Goal: Transaction & Acquisition: Purchase product/service

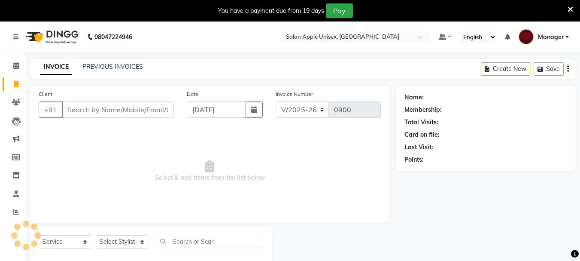
select select "112"
select select "service"
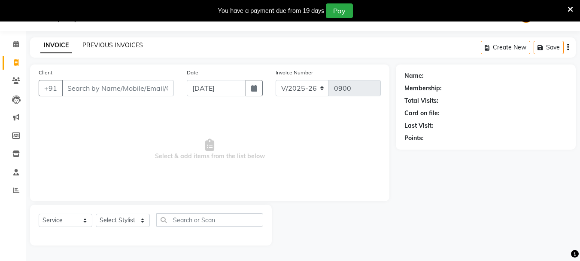
click at [92, 44] on link "PREVIOUS INVOICES" at bounding box center [112, 45] width 61 height 8
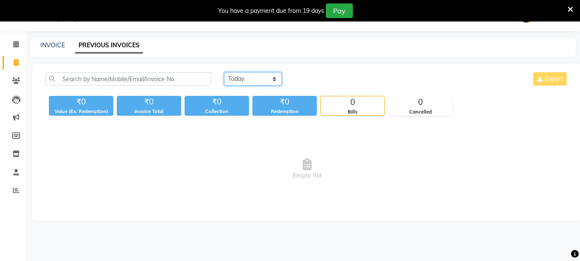
click at [261, 80] on select "[DATE] [DATE] Custom Range" at bounding box center [253, 78] width 58 height 13
select select "[DATE]"
click at [224, 72] on select "[DATE] [DATE] Custom Range" at bounding box center [253, 78] width 58 height 13
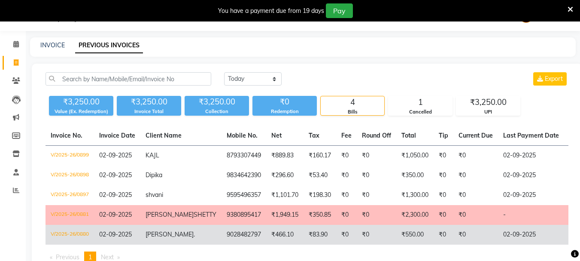
click at [184, 241] on td "[PERSON_NAME] ." at bounding box center [180, 235] width 81 height 20
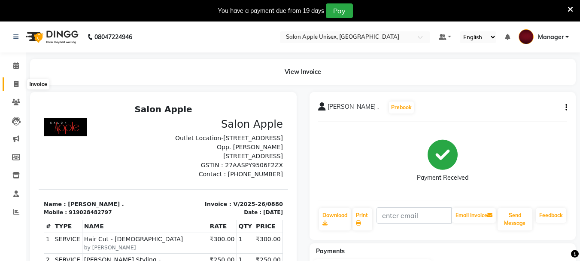
click at [15, 86] on icon at bounding box center [16, 84] width 5 height 6
select select "112"
select select "service"
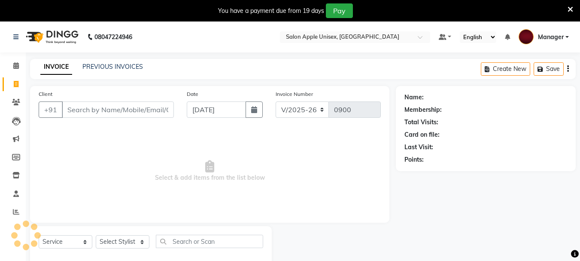
scroll to position [21, 0]
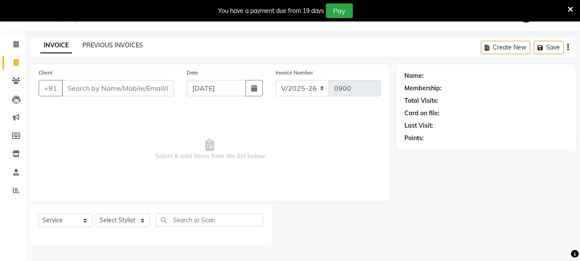
click at [126, 46] on link "PREVIOUS INVOICES" at bounding box center [112, 45] width 61 height 8
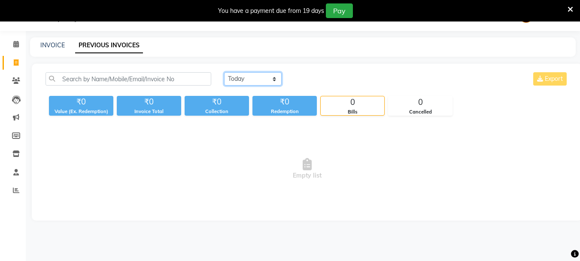
click at [269, 79] on select "[DATE] [DATE] Custom Range" at bounding box center [253, 78] width 58 height 13
click at [224, 72] on select "[DATE] [DATE] Custom Range" at bounding box center [253, 78] width 58 height 13
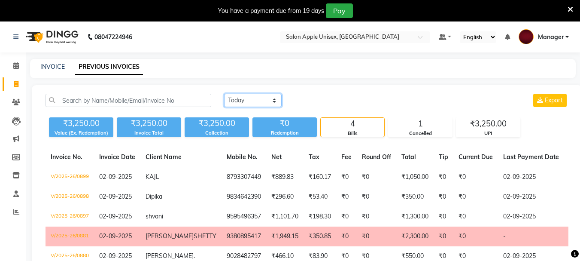
click at [257, 98] on select "[DATE] [DATE] Custom Range" at bounding box center [253, 100] width 58 height 13
select select "today"
click at [224, 94] on select "[DATE] [DATE] Custom Range" at bounding box center [253, 100] width 58 height 13
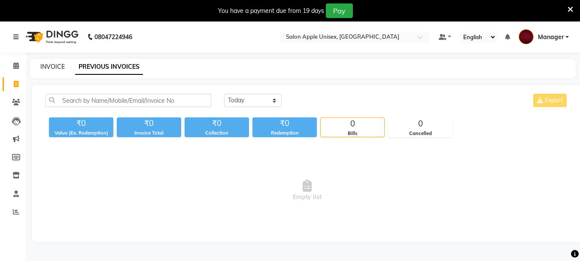
click at [44, 68] on link "INVOICE" at bounding box center [52, 67] width 24 height 8
select select "112"
select select "service"
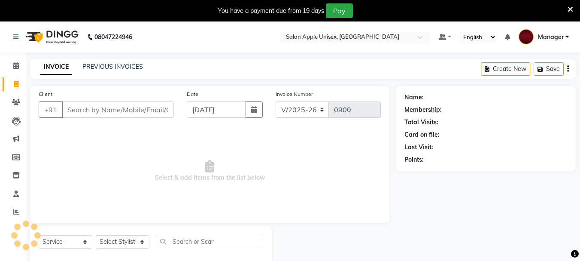
scroll to position [21, 0]
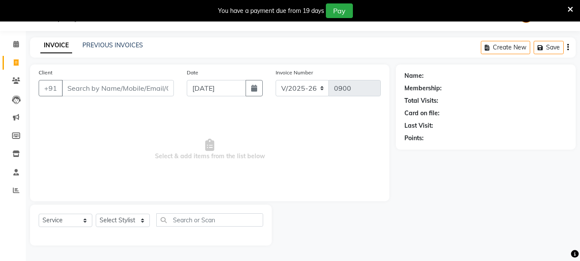
click at [134, 88] on input "Client" at bounding box center [118, 88] width 112 height 16
type input "8"
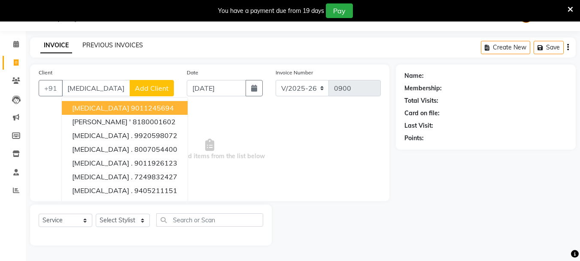
type input "nikita"
click at [107, 45] on link "PREVIOUS INVOICES" at bounding box center [112, 45] width 61 height 8
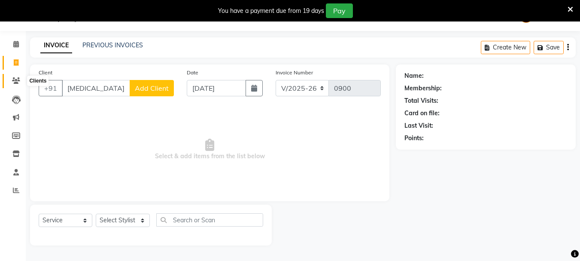
click at [16, 84] on span at bounding box center [16, 81] width 15 height 10
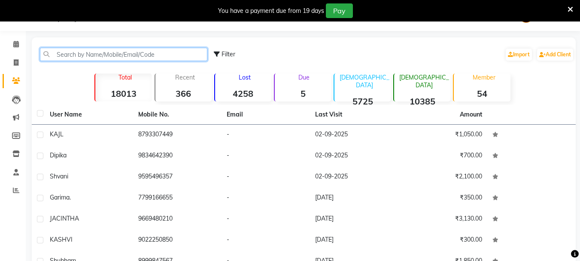
click at [84, 49] on input "text" at bounding box center [124, 54] width 168 height 13
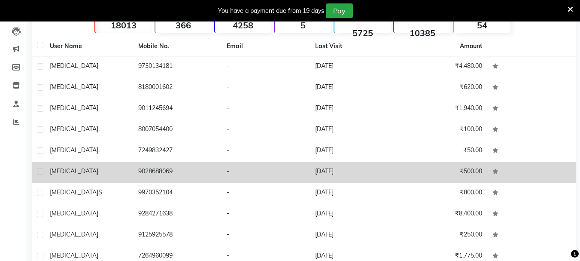
scroll to position [133, 0]
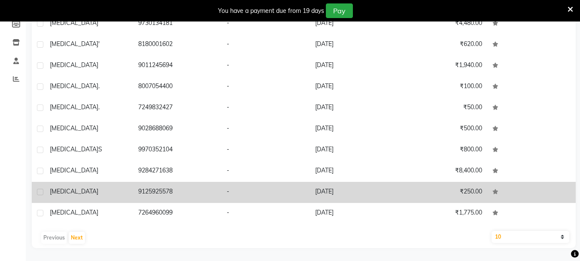
type input "nikita"
click at [172, 187] on td "9125925578" at bounding box center [177, 192] width 89 height 21
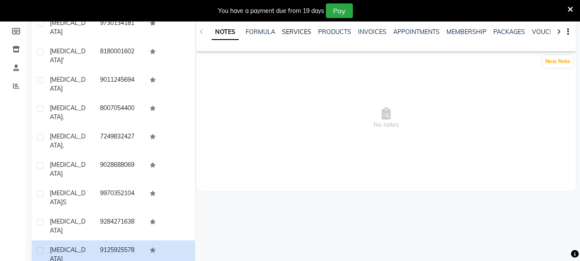
click at [290, 33] on link "SERVICES" at bounding box center [296, 32] width 29 height 8
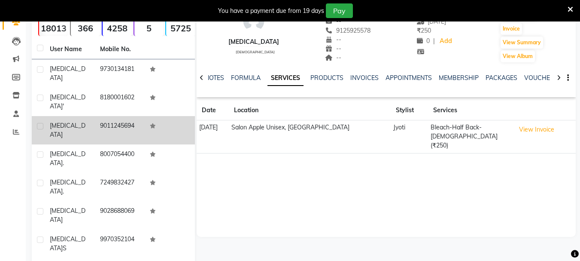
scroll to position [40, 0]
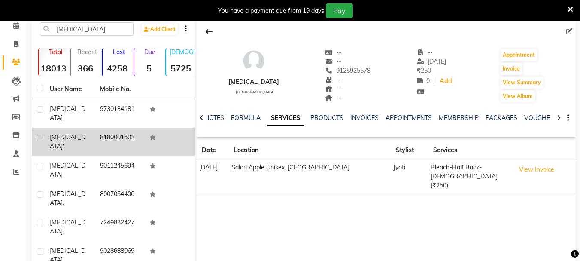
click at [109, 130] on td "8180001602" at bounding box center [120, 142] width 50 height 28
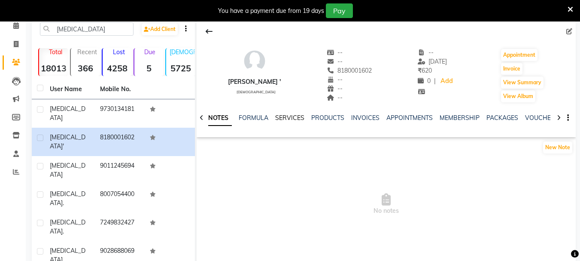
click at [286, 116] on link "SERVICES" at bounding box center [289, 118] width 29 height 8
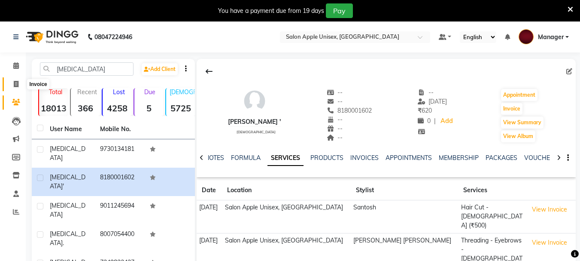
click at [14, 81] on icon at bounding box center [16, 84] width 5 height 6
select select "112"
select select "service"
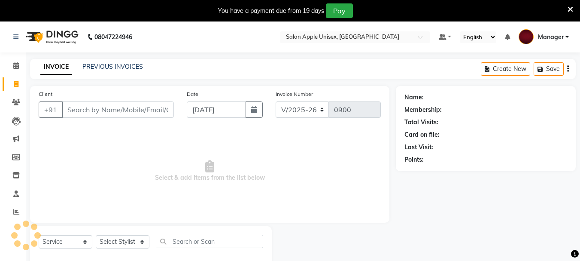
scroll to position [21, 0]
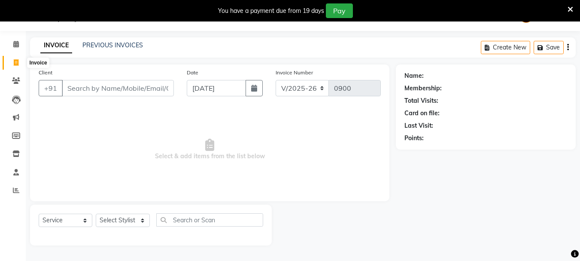
click at [17, 62] on icon at bounding box center [16, 62] width 5 height 6
select select "112"
select select "service"
click at [120, 85] on input "Client" at bounding box center [118, 88] width 112 height 16
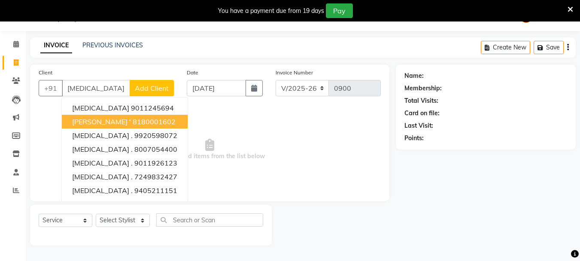
click at [133, 124] on ngb-highlight "8180001602" at bounding box center [154, 121] width 43 height 9
type input "8180001602"
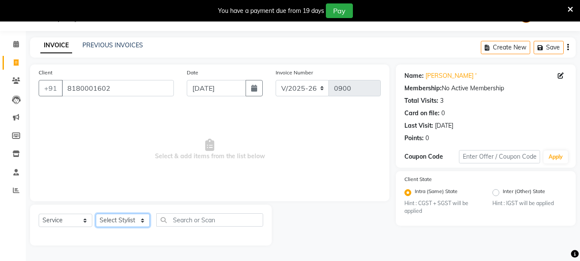
click at [112, 219] on select "Select Stylist Dilip(Owner) Manager Manisha (Owner) Nandini pachpande Sanjana S…" at bounding box center [123, 220] width 54 height 13
select select "47178"
click at [96, 214] on select "Select Stylist Dilip(Owner) Manager Manisha (Owner) Nandini pachpande Sanjana S…" at bounding box center [123, 220] width 54 height 13
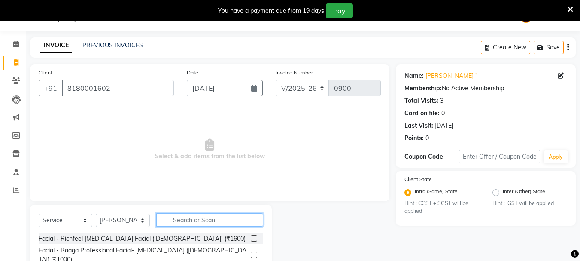
click at [173, 221] on input "text" at bounding box center [209, 219] width 107 height 13
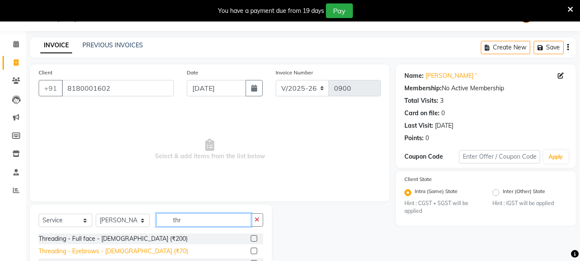
type input "thr"
click at [76, 252] on div "Threading - Eyebrows - Female (₹70)" at bounding box center [114, 251] width 150 height 9
checkbox input "false"
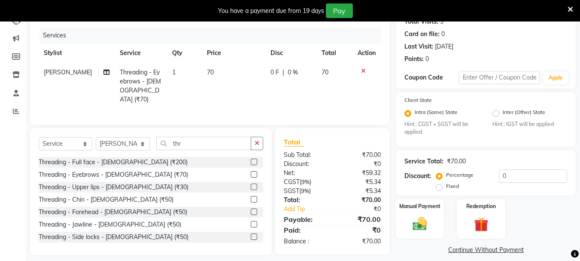
scroll to position [109, 0]
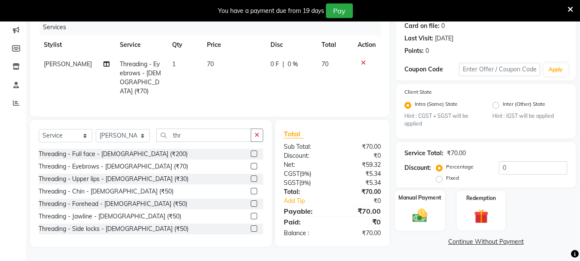
click at [415, 219] on img at bounding box center [420, 215] width 24 height 17
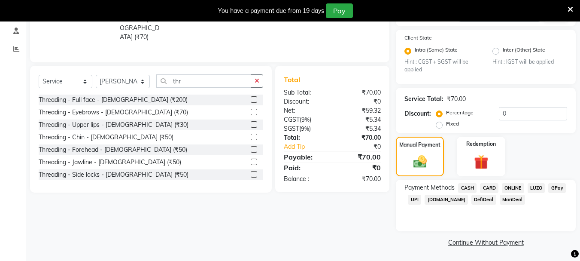
scroll to position [164, 0]
click at [413, 197] on span "UPI" at bounding box center [414, 199] width 13 height 10
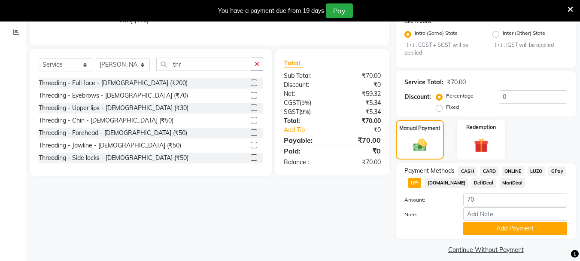
scroll to position [188, 0]
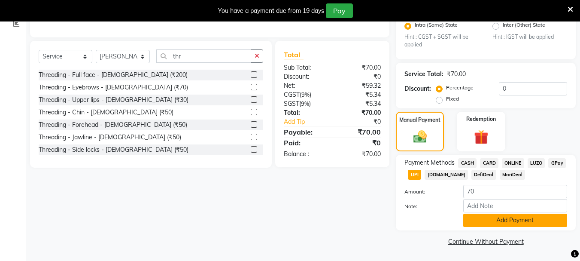
click at [505, 217] on button "Add Payment" at bounding box center [516, 220] width 104 height 13
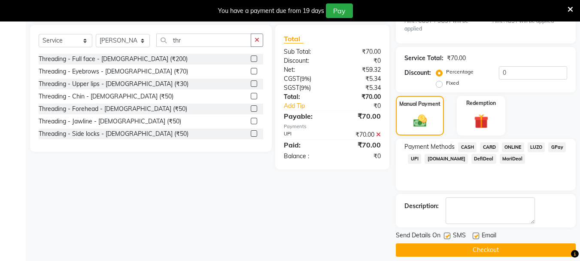
scroll to position [212, 0]
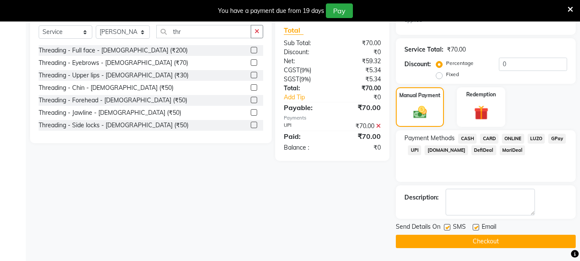
click at [448, 227] on label at bounding box center [447, 227] width 6 height 6
click at [448, 227] on input "checkbox" at bounding box center [447, 228] width 6 height 6
checkbox input "false"
click at [476, 226] on label at bounding box center [476, 227] width 6 height 6
click at [476, 226] on input "checkbox" at bounding box center [476, 228] width 6 height 6
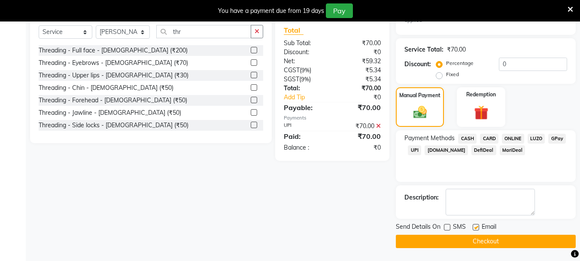
checkbox input "false"
click at [476, 240] on button "Checkout" at bounding box center [486, 241] width 180 height 13
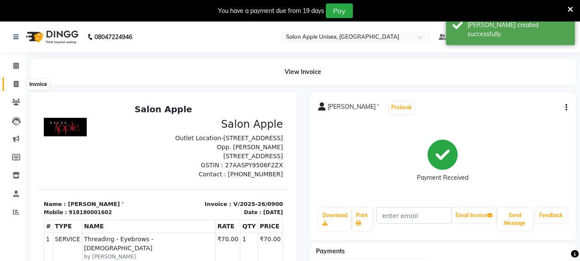
click at [17, 83] on icon at bounding box center [16, 84] width 5 height 6
select select "112"
select select "service"
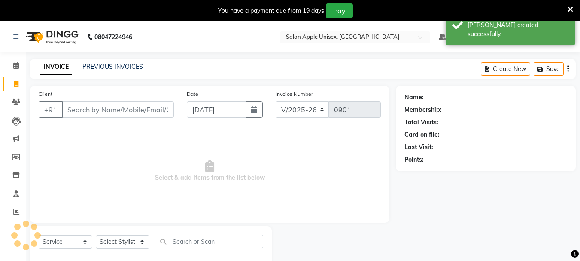
scroll to position [21, 0]
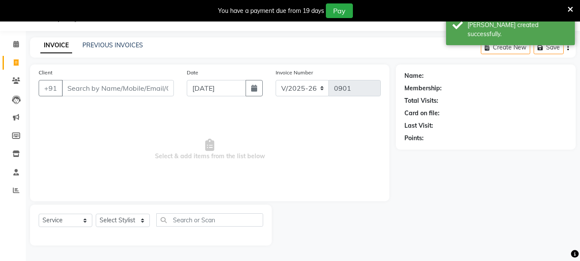
click at [100, 88] on input "Client" at bounding box center [118, 88] width 112 height 16
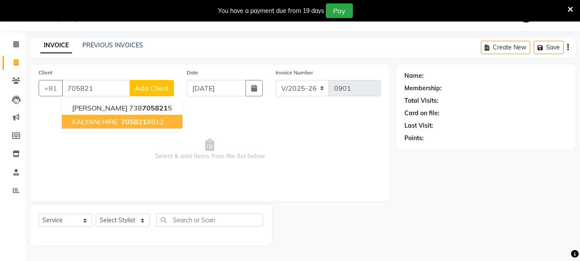
click at [91, 125] on span "KALYANI HIRE" at bounding box center [95, 121] width 46 height 9
type input "7058219812"
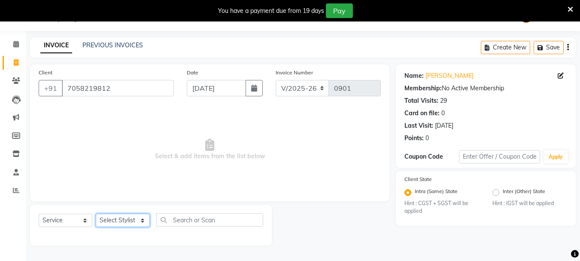
click at [116, 220] on select "Select Stylist Dilip(Owner) Manager Manisha (Owner) Nandini pachpande Sanjana S…" at bounding box center [123, 220] width 54 height 13
select select "6073"
click at [96, 214] on select "Select Stylist Dilip(Owner) Manager Manisha (Owner) Nandini pachpande Sanjana S…" at bounding box center [123, 220] width 54 height 13
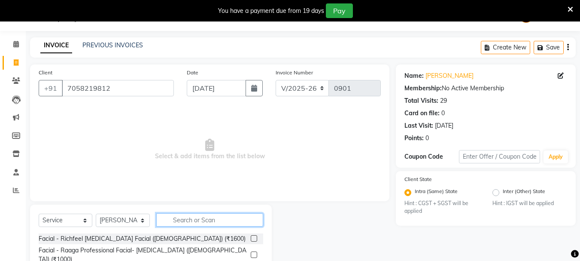
click at [171, 223] on input "text" at bounding box center [209, 219] width 107 height 13
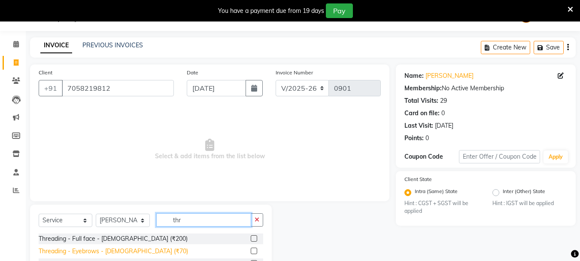
type input "thr"
click at [134, 250] on div "Threading - Eyebrows - Female (₹70)" at bounding box center [114, 251] width 150 height 9
checkbox input "false"
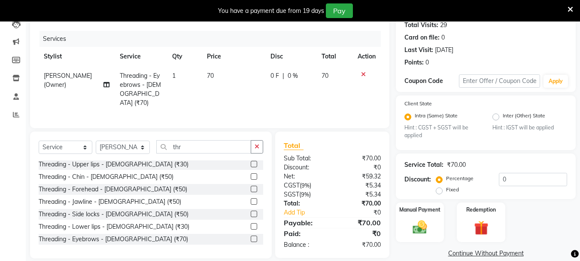
scroll to position [109, 0]
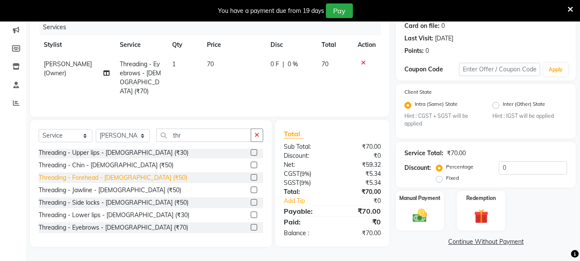
click at [78, 175] on div "Threading - Forehead - Female (₹50)" at bounding box center [113, 177] width 149 height 9
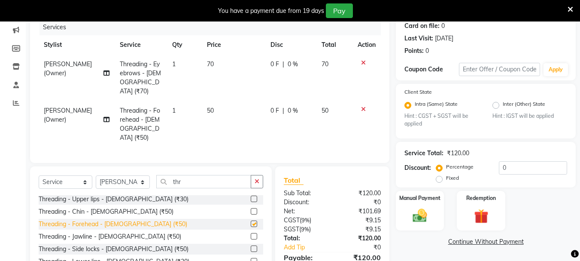
checkbox input "false"
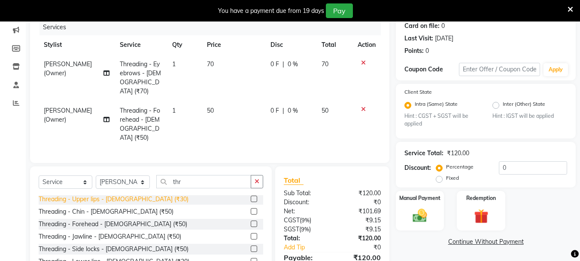
click at [112, 195] on div "Threading - Upper lips - Female (₹30)" at bounding box center [114, 199] width 150 height 9
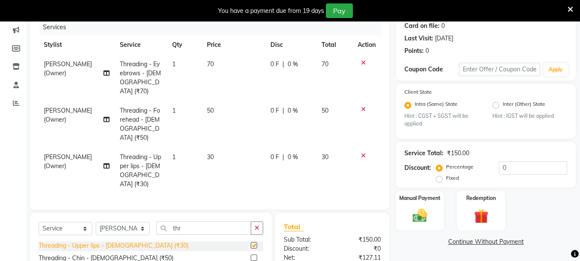
checkbox input "false"
click at [421, 218] on img at bounding box center [420, 215] width 24 height 17
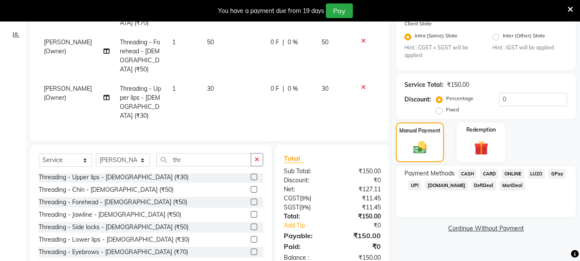
scroll to position [180, 0]
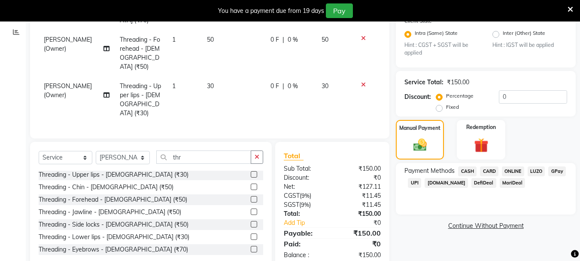
click at [413, 183] on span "UPI" at bounding box center [414, 183] width 13 height 10
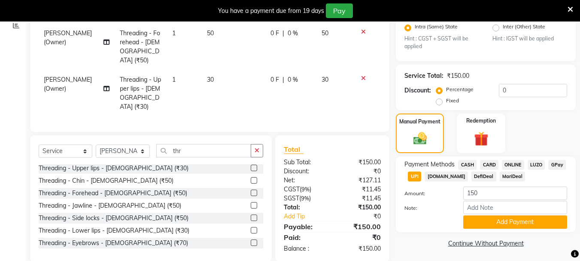
scroll to position [188, 0]
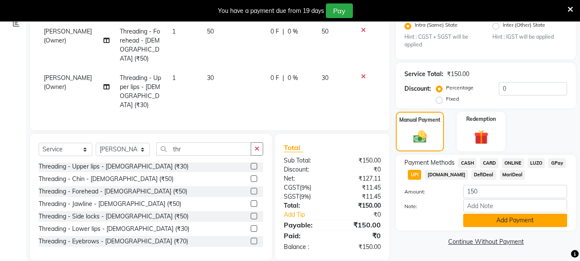
click at [507, 221] on button "Add Payment" at bounding box center [516, 220] width 104 height 13
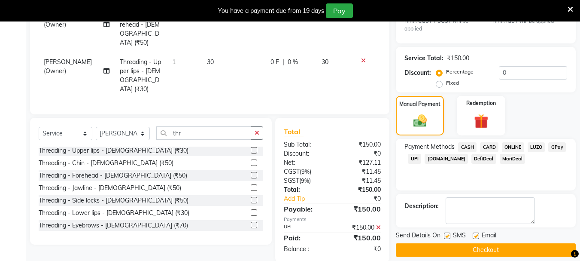
scroll to position [212, 0]
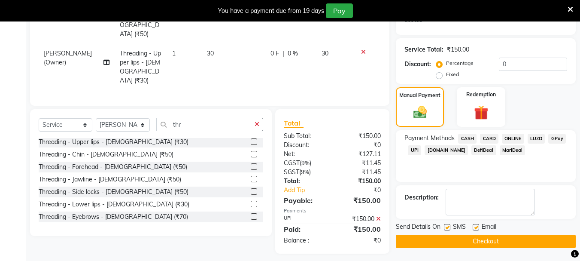
click at [449, 226] on label at bounding box center [447, 227] width 6 height 6
click at [449, 226] on input "checkbox" at bounding box center [447, 228] width 6 height 6
checkbox input "false"
click at [475, 226] on label at bounding box center [476, 227] width 6 height 6
click at [475, 226] on input "checkbox" at bounding box center [476, 228] width 6 height 6
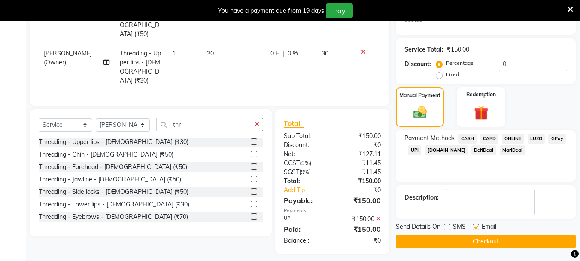
checkbox input "false"
click at [465, 240] on button "Checkout" at bounding box center [486, 241] width 180 height 13
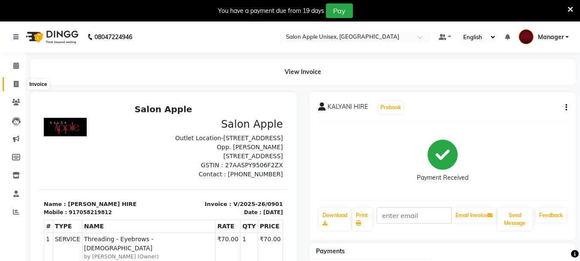
click at [15, 83] on icon at bounding box center [16, 84] width 5 height 6
select select "service"
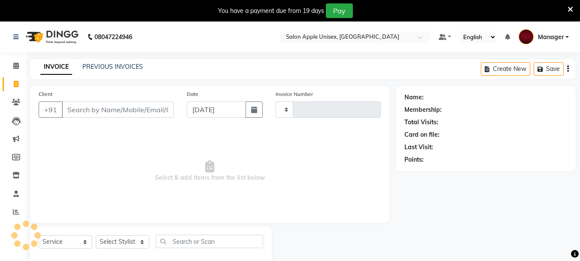
type input "0902"
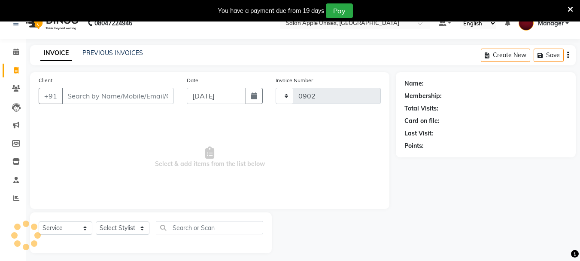
select select "112"
